Goal: Information Seeking & Learning: Learn about a topic

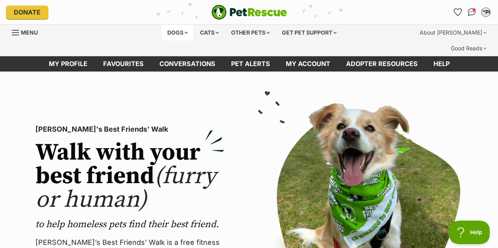
click at [181, 35] on div "Dogs" at bounding box center [177, 33] width 31 height 16
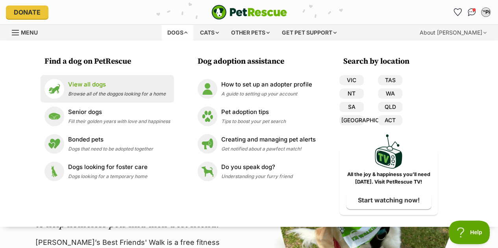
click at [118, 91] on span "Browse all of the doggos looking for a home" at bounding box center [117, 94] width 98 height 6
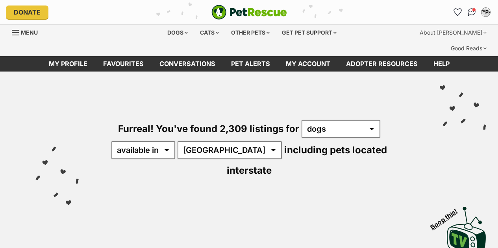
click at [166, 141] on select "available in located in" at bounding box center [143, 150] width 64 height 18
select select "disabled"
click at [111, 141] on select "available in located in" at bounding box center [143, 150] width 64 height 18
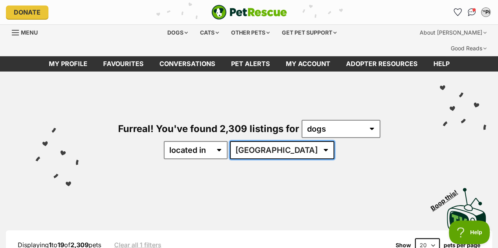
click at [280, 141] on select "Australia ACT NSW QLD SA TAS VIC WA" at bounding box center [282, 150] width 104 height 18
select select "VIC"
click at [254, 141] on select "Australia ACT NSW QLD SA TAS VIC WA" at bounding box center [282, 150] width 104 height 18
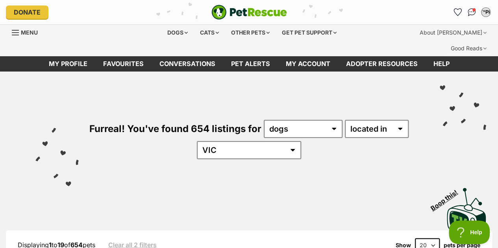
select select "60"
click at [415, 238] on select "20 40 60" at bounding box center [427, 245] width 25 height 14
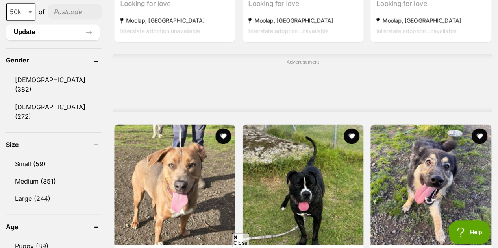
scroll to position [703, 0]
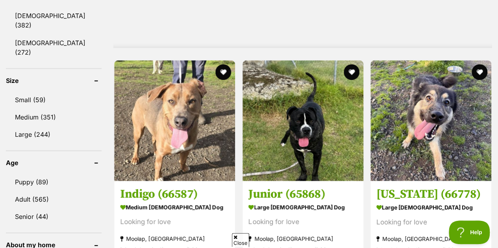
click at [411, 22] on div "Advertisement" at bounding box center [302, 18] width 378 height 57
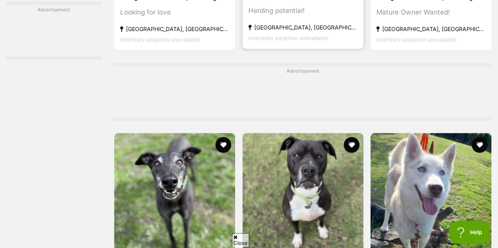
scroll to position [2386, 0]
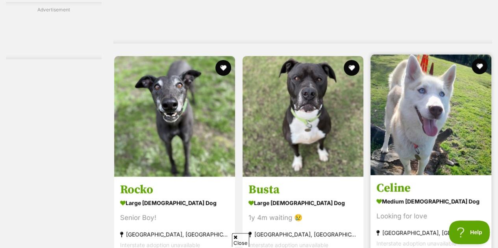
click at [424, 96] on img at bounding box center [430, 115] width 121 height 121
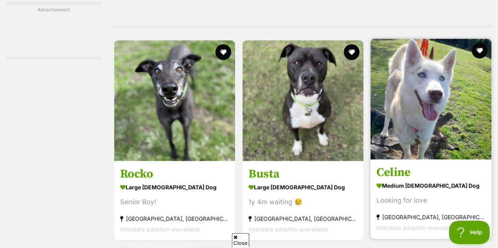
click at [417, 106] on img at bounding box center [430, 99] width 121 height 121
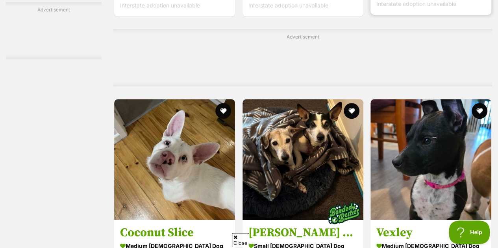
scroll to position [3362, 0]
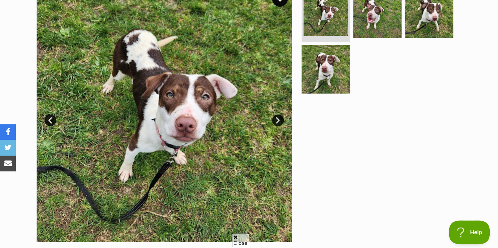
scroll to position [189, 0]
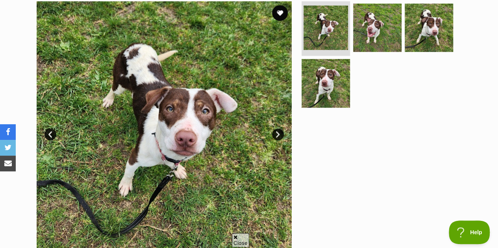
click at [278, 129] on link "Next" at bounding box center [278, 135] width 12 height 12
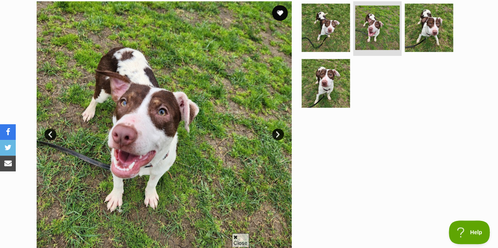
click at [278, 129] on link "Next" at bounding box center [278, 135] width 12 height 12
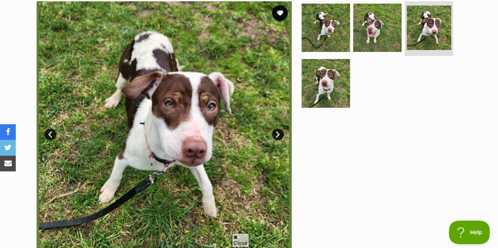
click at [278, 129] on link "Next" at bounding box center [278, 135] width 12 height 12
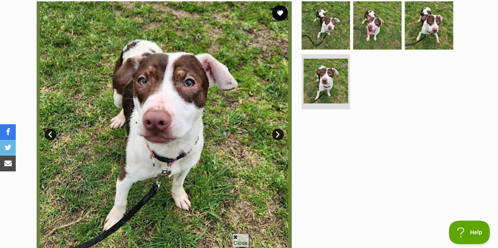
click at [278, 129] on link "Next" at bounding box center [278, 135] width 12 height 12
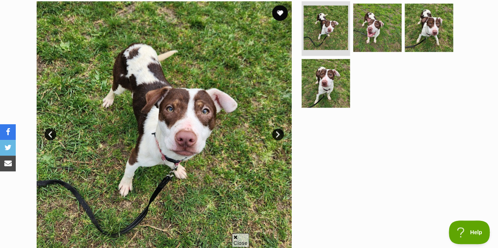
scroll to position [0, 0]
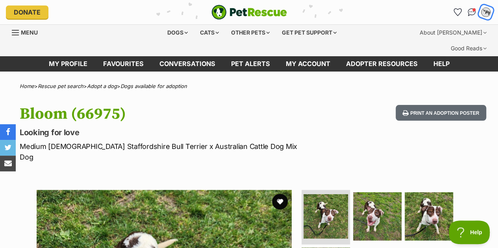
click at [481, 8] on button "T“PP" at bounding box center [486, 12] width 16 height 16
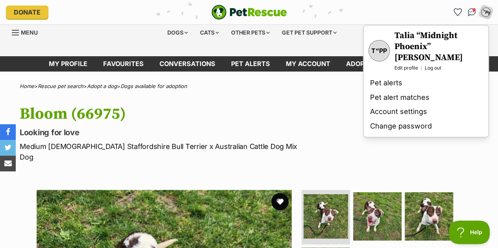
click at [278, 193] on button "favourite" at bounding box center [279, 201] width 17 height 17
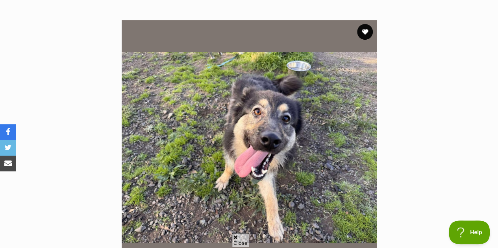
scroll to position [157, 0]
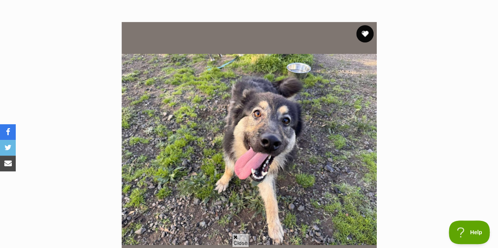
click at [371, 25] on button "favourite" at bounding box center [364, 33] width 17 height 17
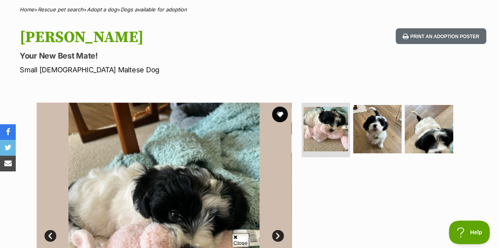
scroll to position [110, 0]
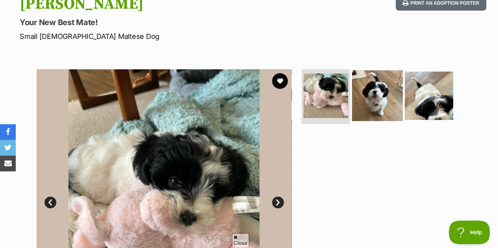
click at [371, 76] on img at bounding box center [377, 95] width 51 height 51
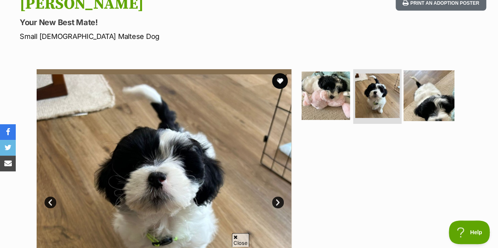
click at [441, 71] on img at bounding box center [428, 95] width 51 height 51
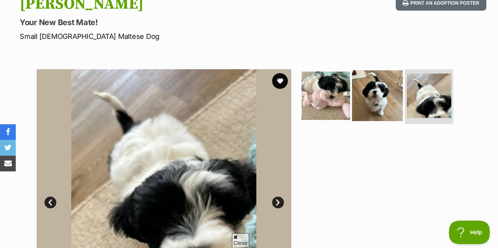
click at [363, 97] on img at bounding box center [377, 95] width 51 height 51
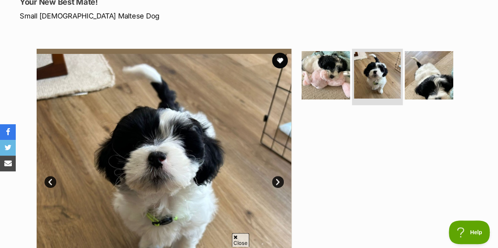
scroll to position [126, 0]
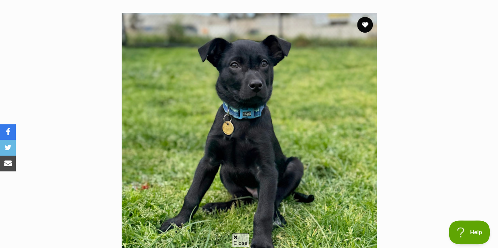
scroll to position [182, 0]
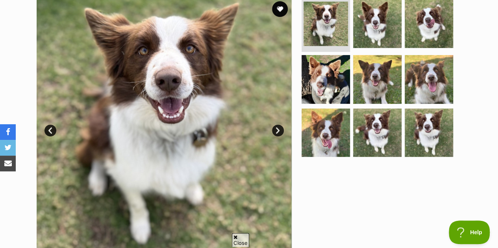
scroll to position [173, 0]
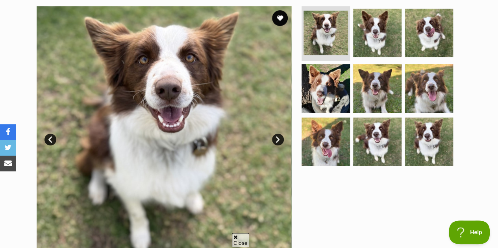
click at [276, 134] on link "Next" at bounding box center [278, 140] width 12 height 12
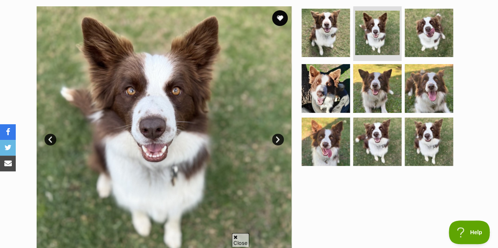
click at [276, 134] on link "Next" at bounding box center [278, 140] width 12 height 12
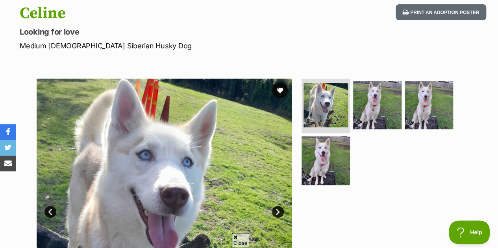
scroll to position [142, 0]
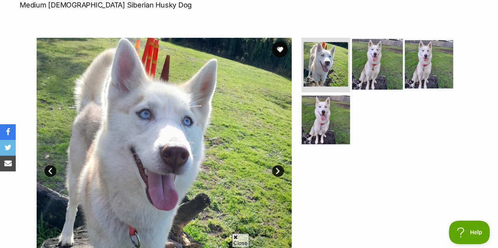
click at [371, 44] on img at bounding box center [377, 64] width 51 height 51
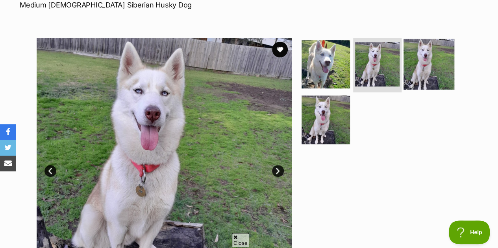
click at [423, 51] on img at bounding box center [428, 64] width 51 height 51
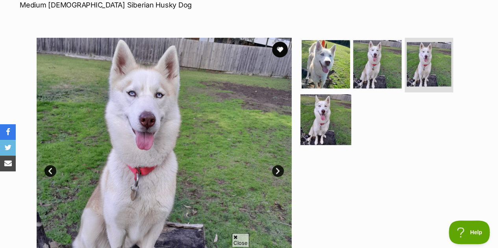
click at [317, 107] on img at bounding box center [325, 119] width 51 height 51
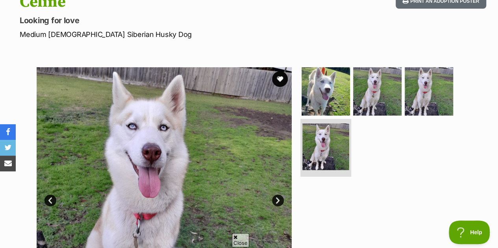
scroll to position [110, 0]
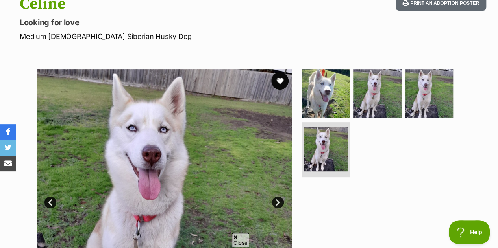
click at [281, 72] on button "favourite" at bounding box center [279, 80] width 17 height 17
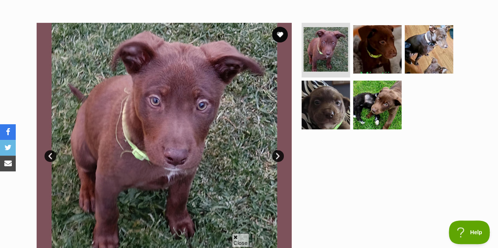
scroll to position [157, 0]
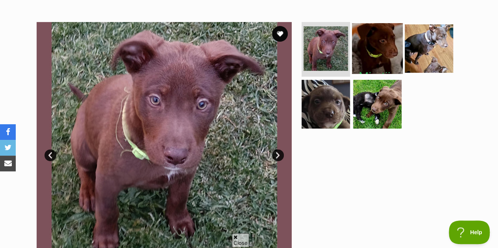
click at [367, 30] on img at bounding box center [377, 48] width 51 height 51
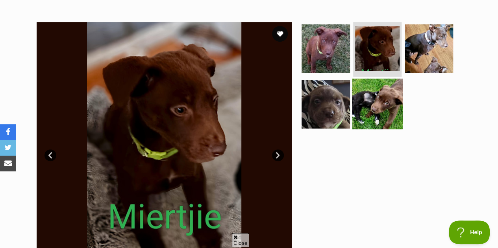
click at [386, 86] on img at bounding box center [377, 104] width 51 height 51
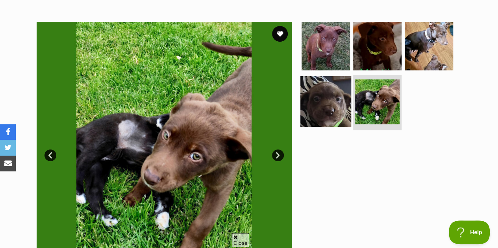
click at [347, 82] on img at bounding box center [325, 101] width 51 height 51
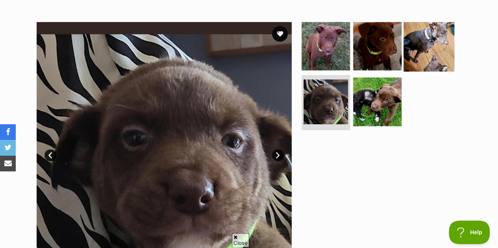
click at [427, 30] on img at bounding box center [428, 45] width 51 height 51
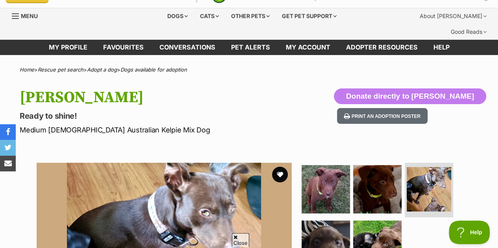
scroll to position [16, 0]
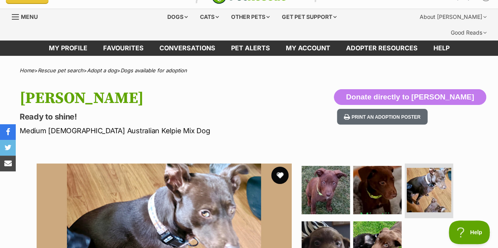
click at [281, 167] on button "favourite" at bounding box center [279, 175] width 17 height 17
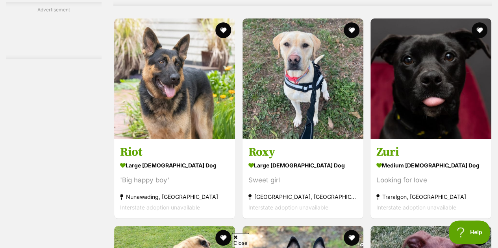
scroll to position [2986, 0]
